Goal: Check status: Check status

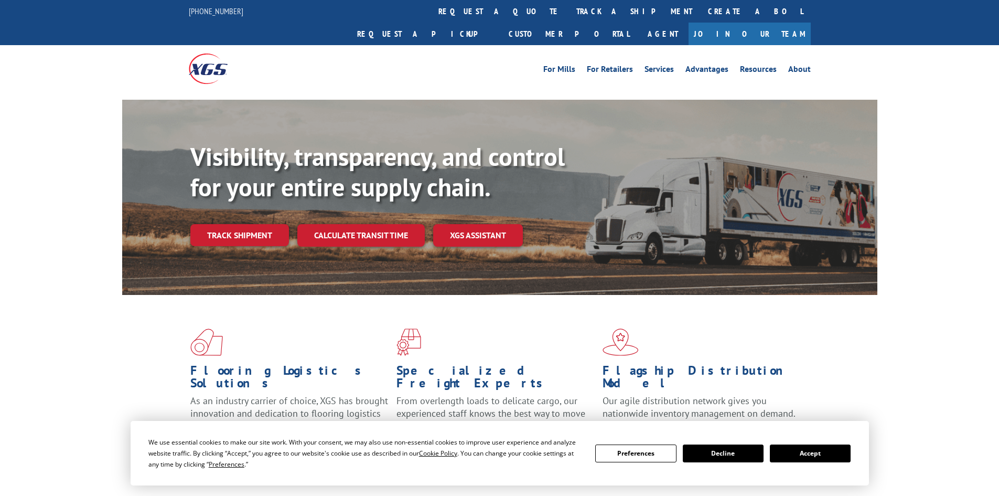
drag, startPoint x: 820, startPoint y: 455, endPoint x: 826, endPoint y: 456, distance: 5.9
click at [820, 455] on button "Accept" at bounding box center [810, 453] width 81 height 18
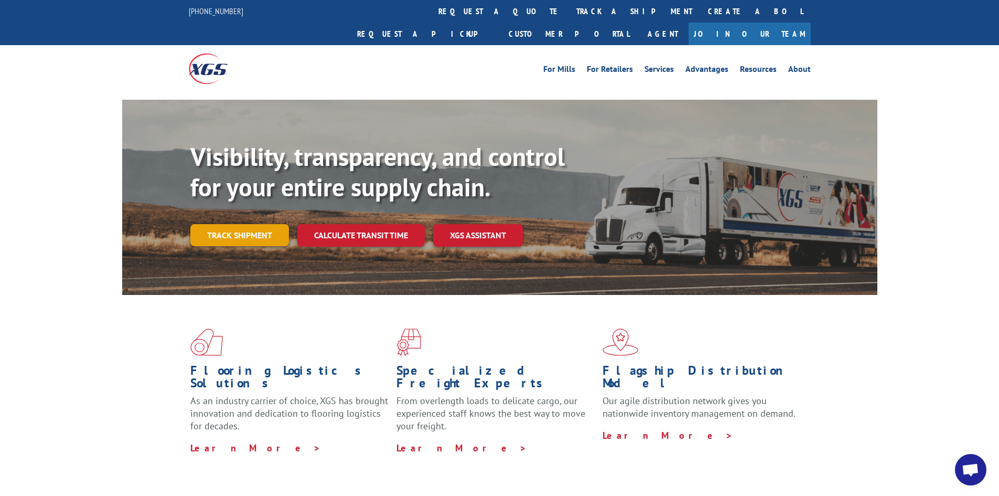
click at [239, 224] on link "Track shipment" at bounding box center [239, 235] width 99 height 22
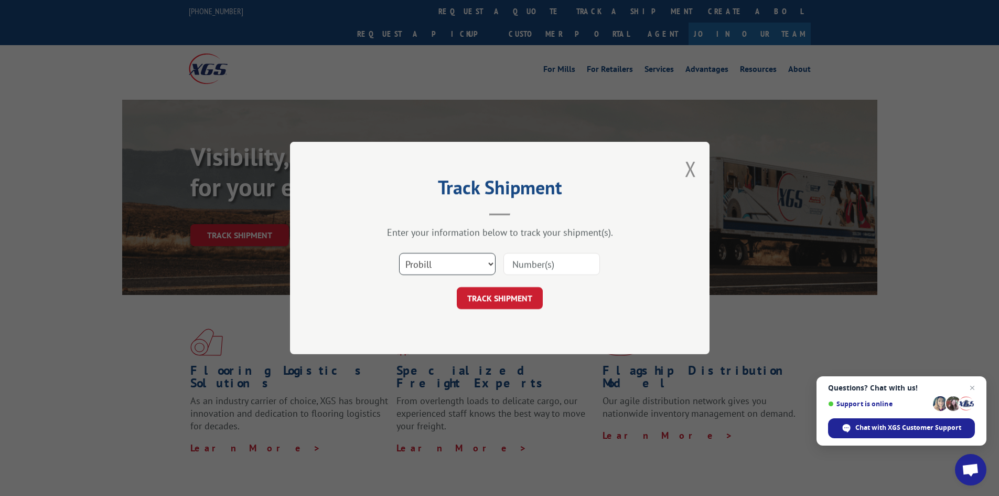
click at [401, 266] on select "Select category... Probill BOL PO" at bounding box center [447, 264] width 97 height 22
select select "po"
click at [399, 253] on select "Select category... Probill BOL PO" at bounding box center [447, 264] width 97 height 22
click at [530, 265] on input at bounding box center [552, 264] width 97 height 22
paste input "62546666"
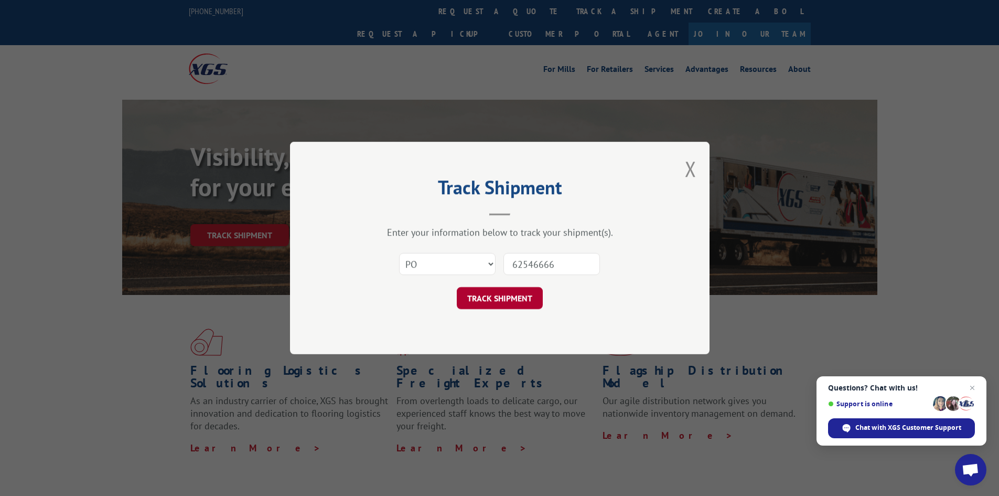
type input "62546666"
click at [493, 296] on button "TRACK SHIPMENT" at bounding box center [500, 298] width 86 height 22
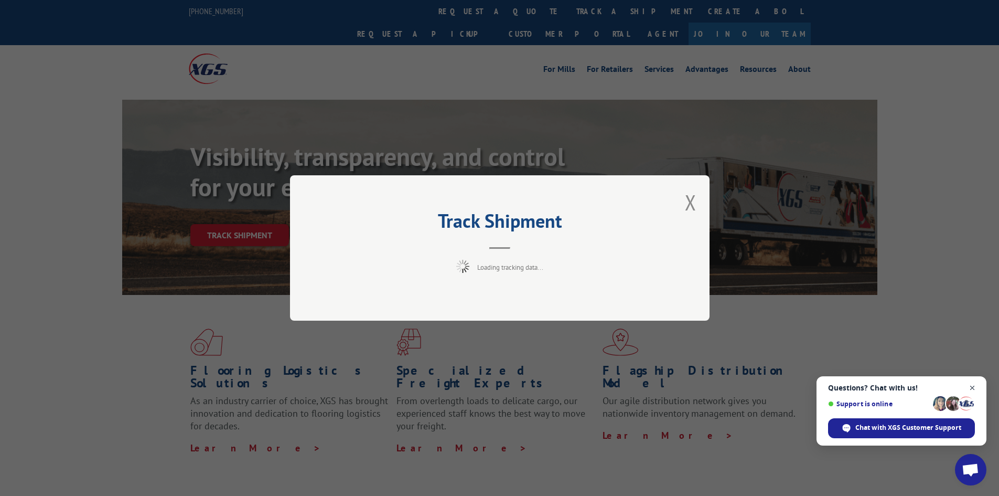
click at [973, 388] on span "Close chat" at bounding box center [972, 387] width 13 height 13
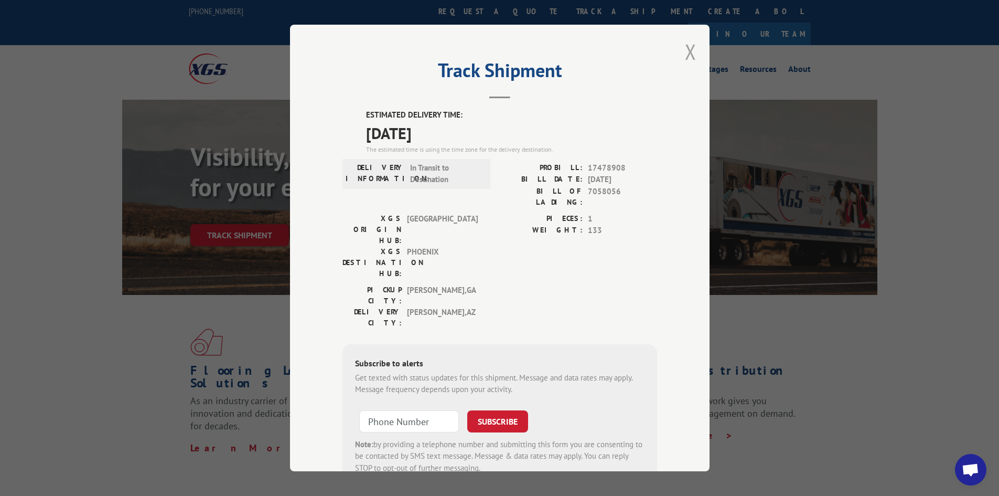
click at [685, 52] on button "Close modal" at bounding box center [691, 52] width 12 height 28
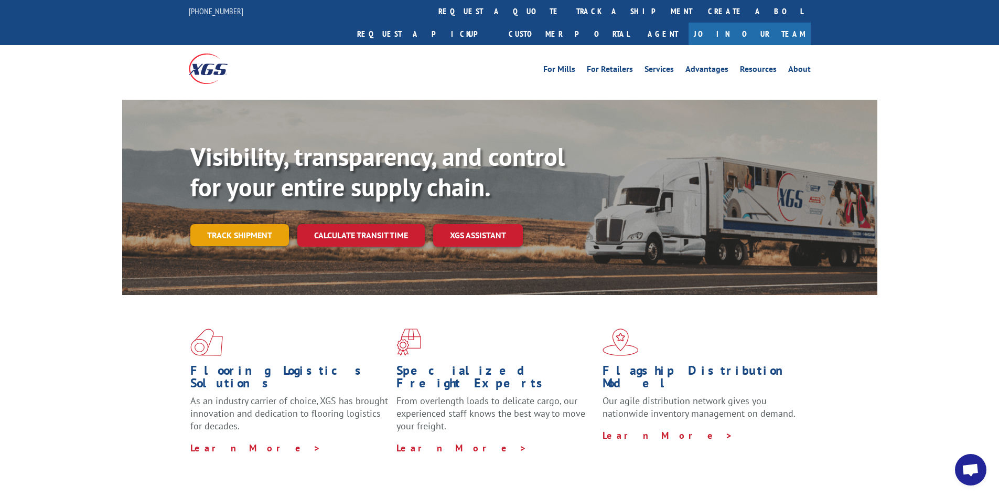
click at [244, 224] on link "Track shipment" at bounding box center [239, 235] width 99 height 22
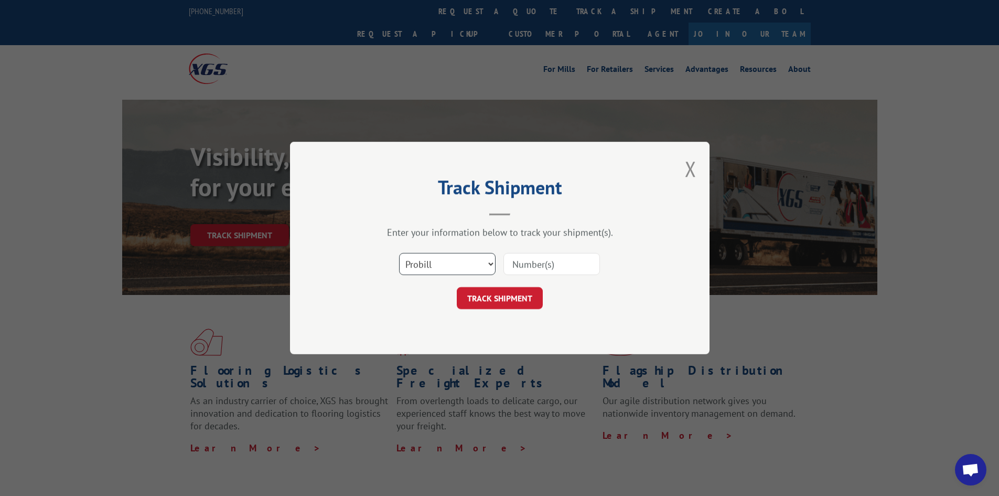
click at [415, 264] on select "Select category... Probill BOL PO" at bounding box center [447, 264] width 97 height 22
select select "po"
click at [399, 253] on select "Select category... Probill BOL PO" at bounding box center [447, 264] width 97 height 22
click at [569, 267] on input at bounding box center [552, 264] width 97 height 22
paste input "62546613"
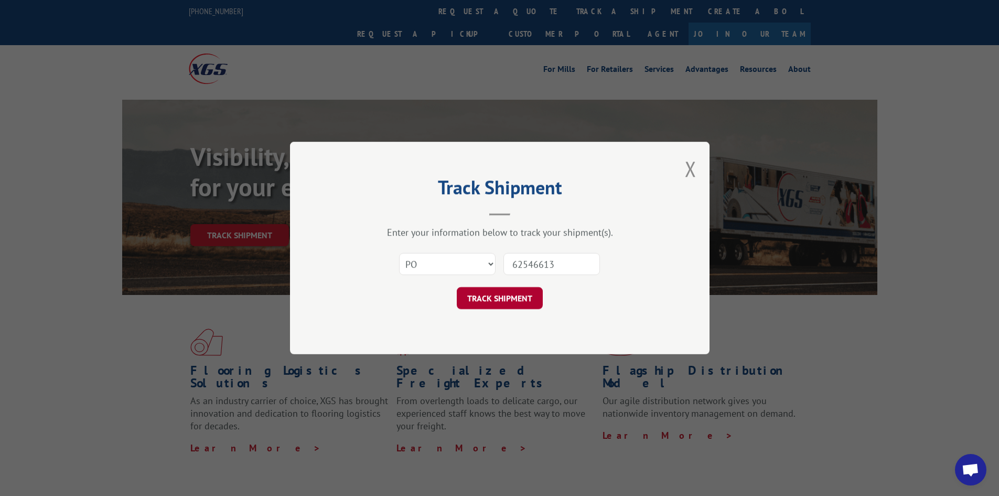
type input "62546613"
click at [497, 295] on button "TRACK SHIPMENT" at bounding box center [500, 298] width 86 height 22
